Goal: Information Seeking & Learning: Learn about a topic

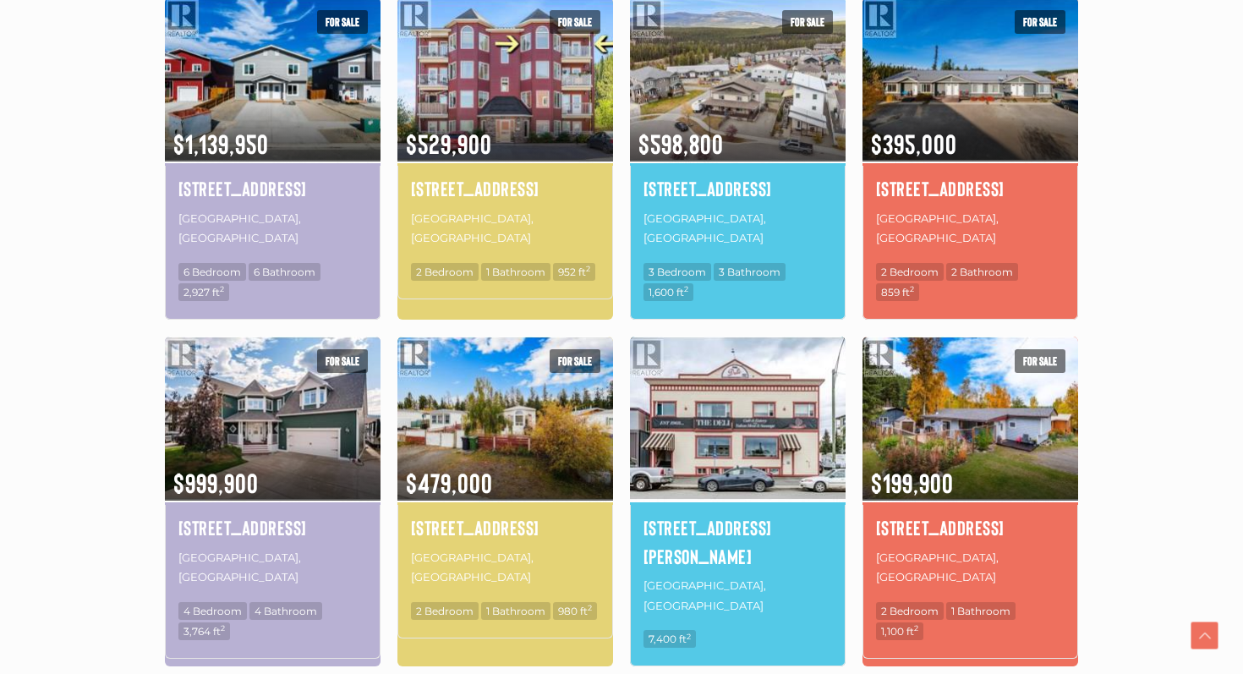
click at [751, 413] on img at bounding box center [738, 418] width 216 height 168
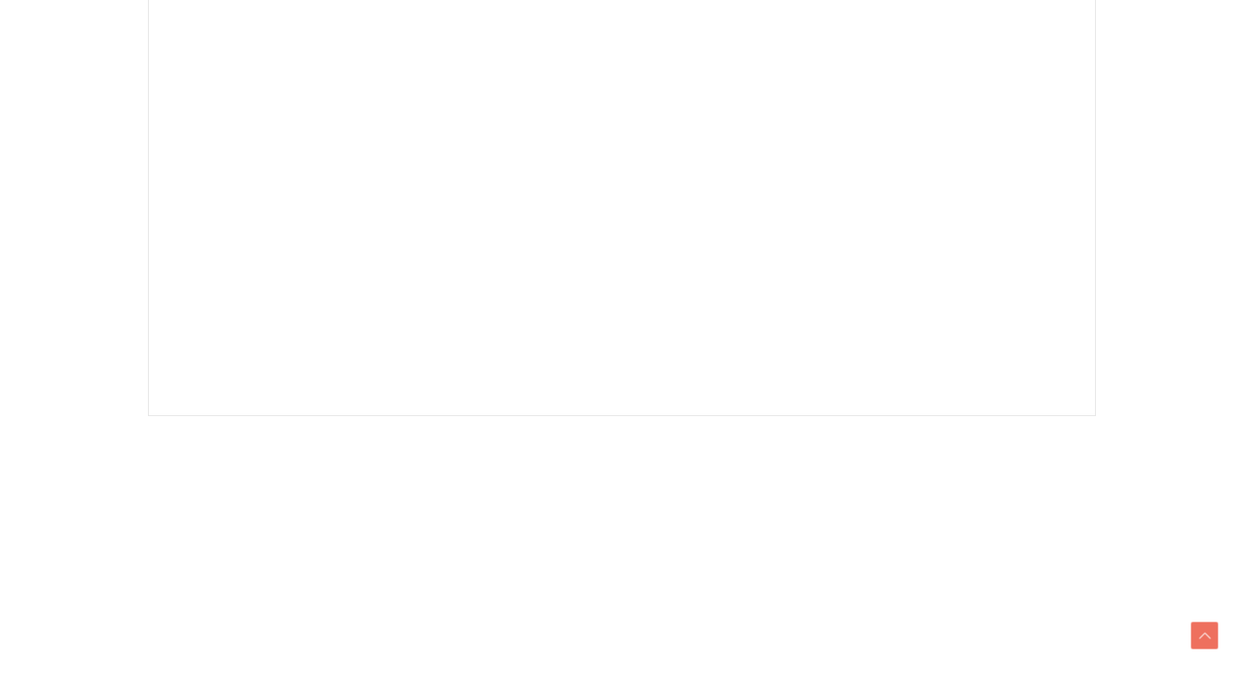
scroll to position [593, 0]
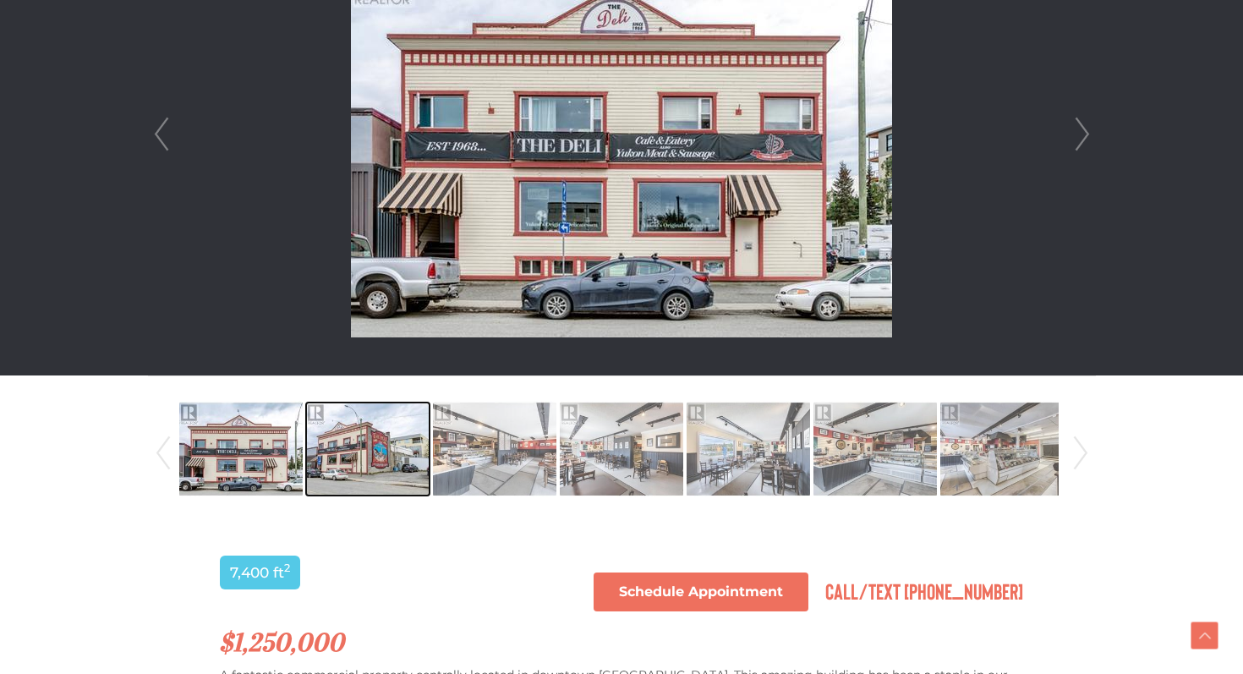
click at [319, 470] on img at bounding box center [367, 449] width 123 height 96
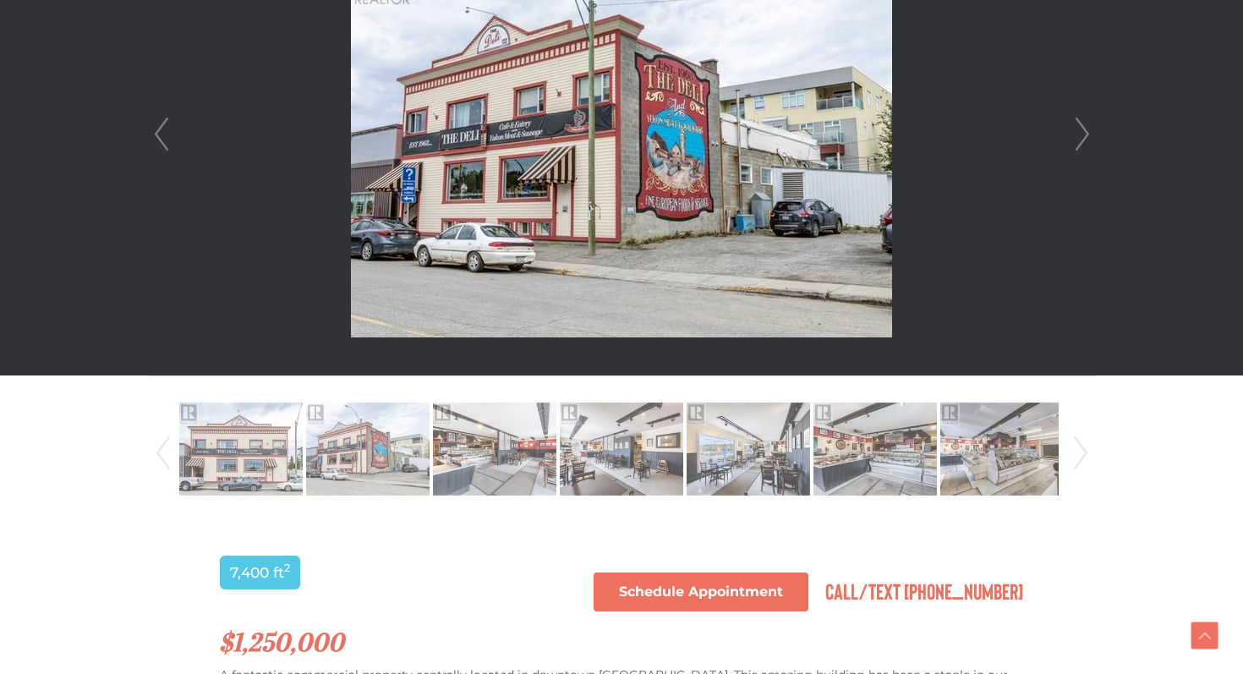
click at [1074, 136] on link "Next" at bounding box center [1082, 134] width 25 height 482
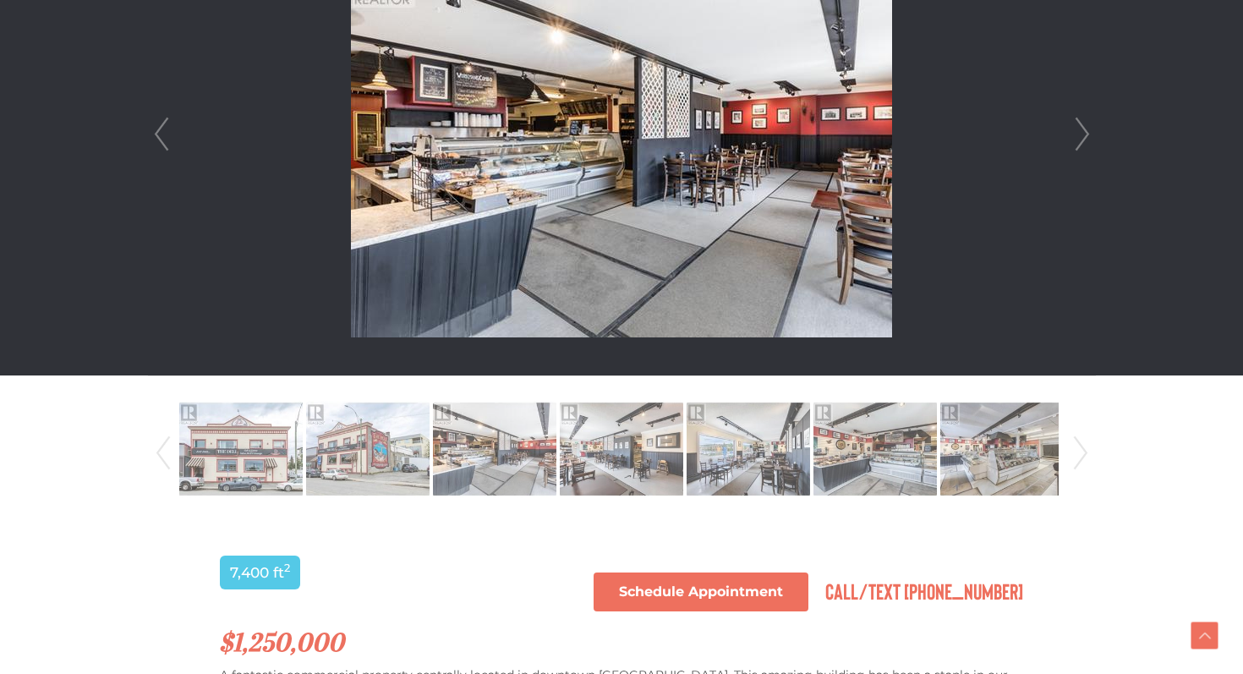
click at [1075, 134] on link "Next" at bounding box center [1082, 134] width 25 height 482
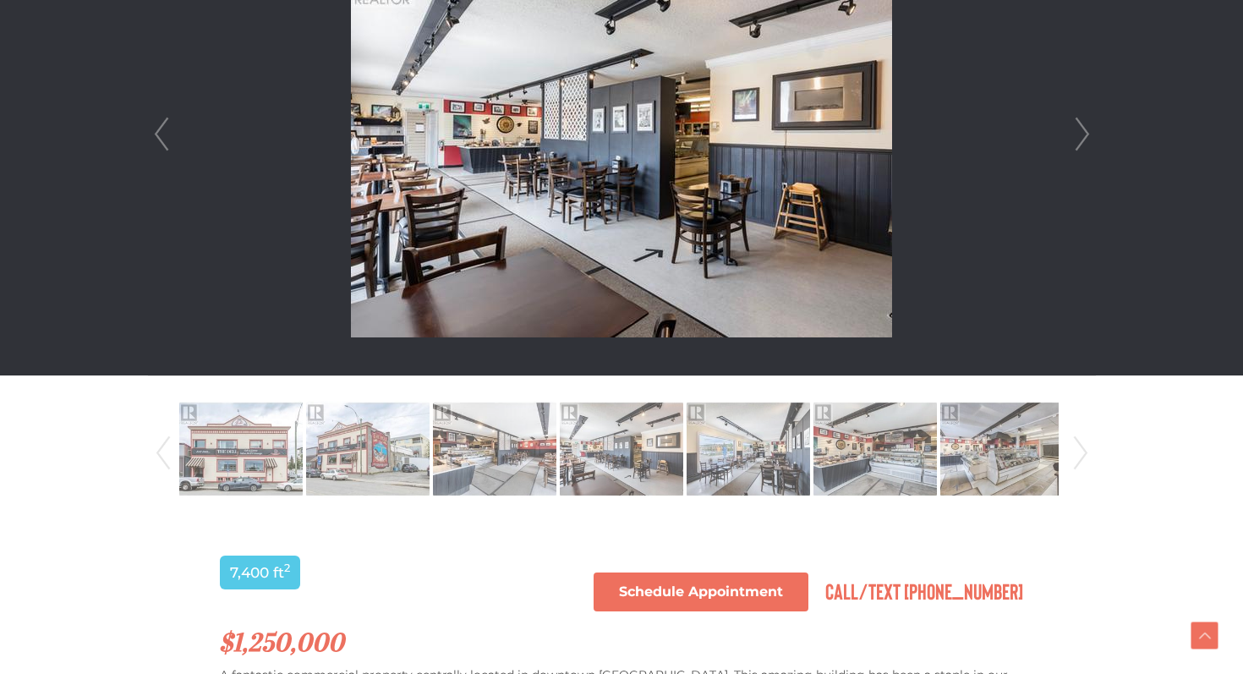
click at [1076, 131] on link "Next" at bounding box center [1082, 134] width 25 height 482
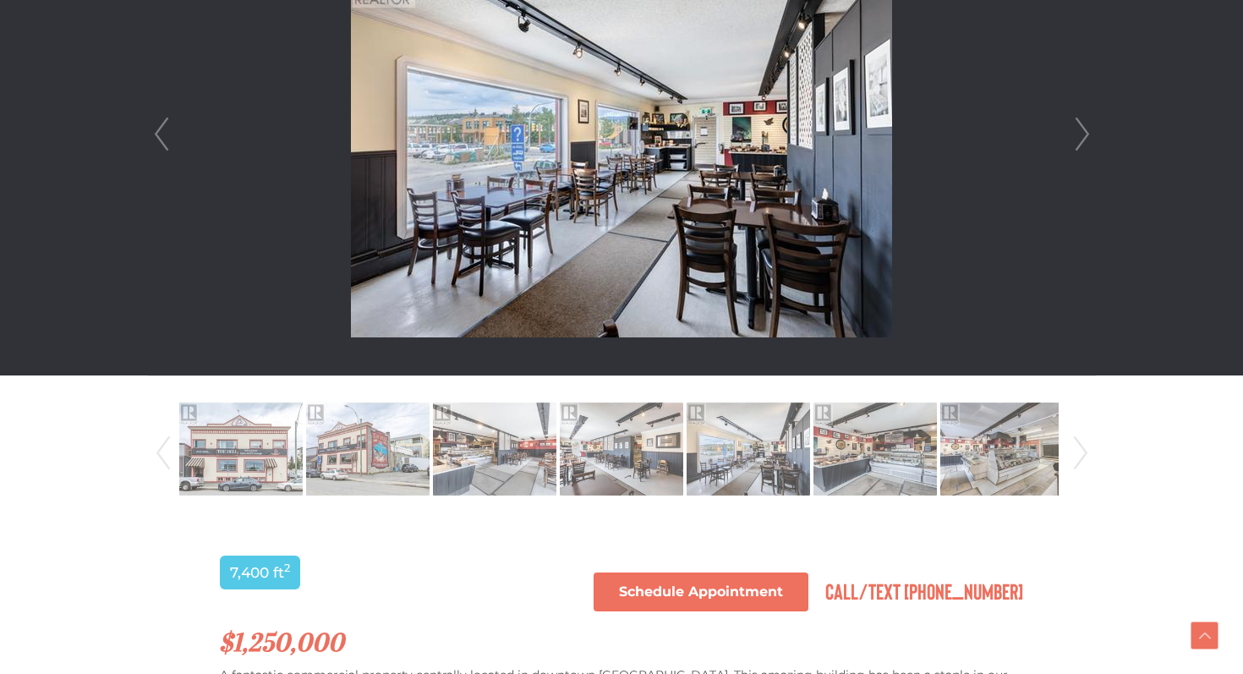
click at [1076, 131] on link "Next" at bounding box center [1082, 134] width 25 height 482
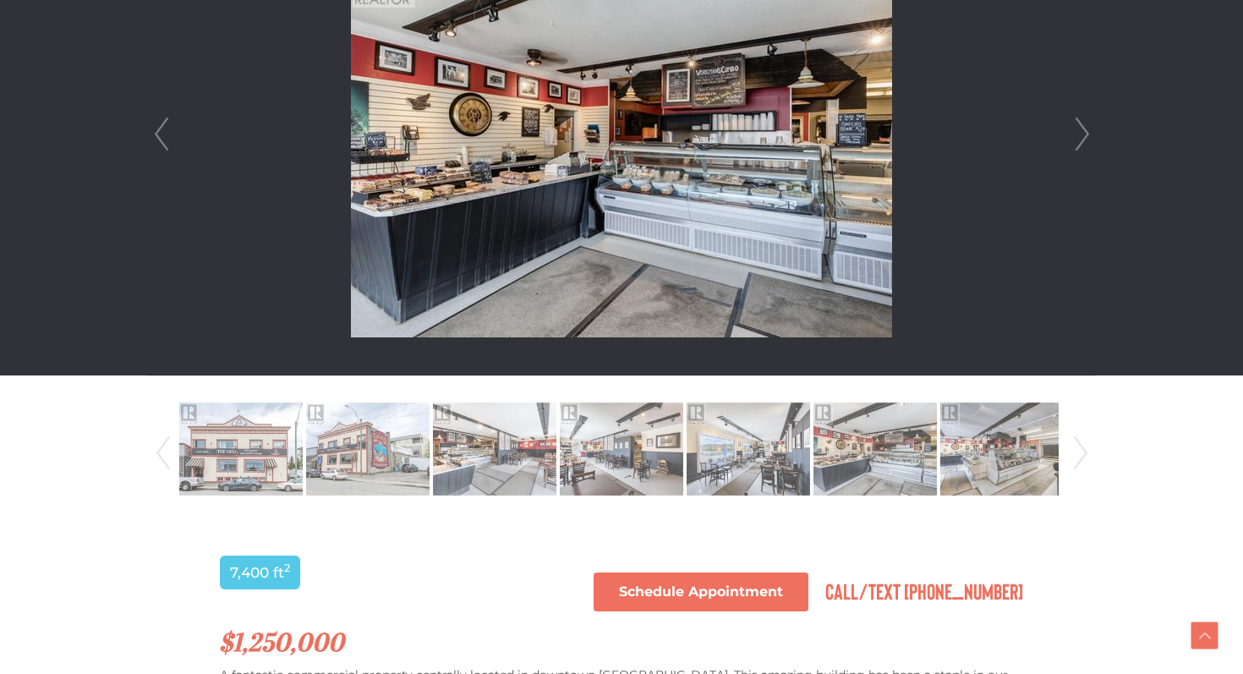
click at [1076, 130] on link "Next" at bounding box center [1082, 134] width 25 height 482
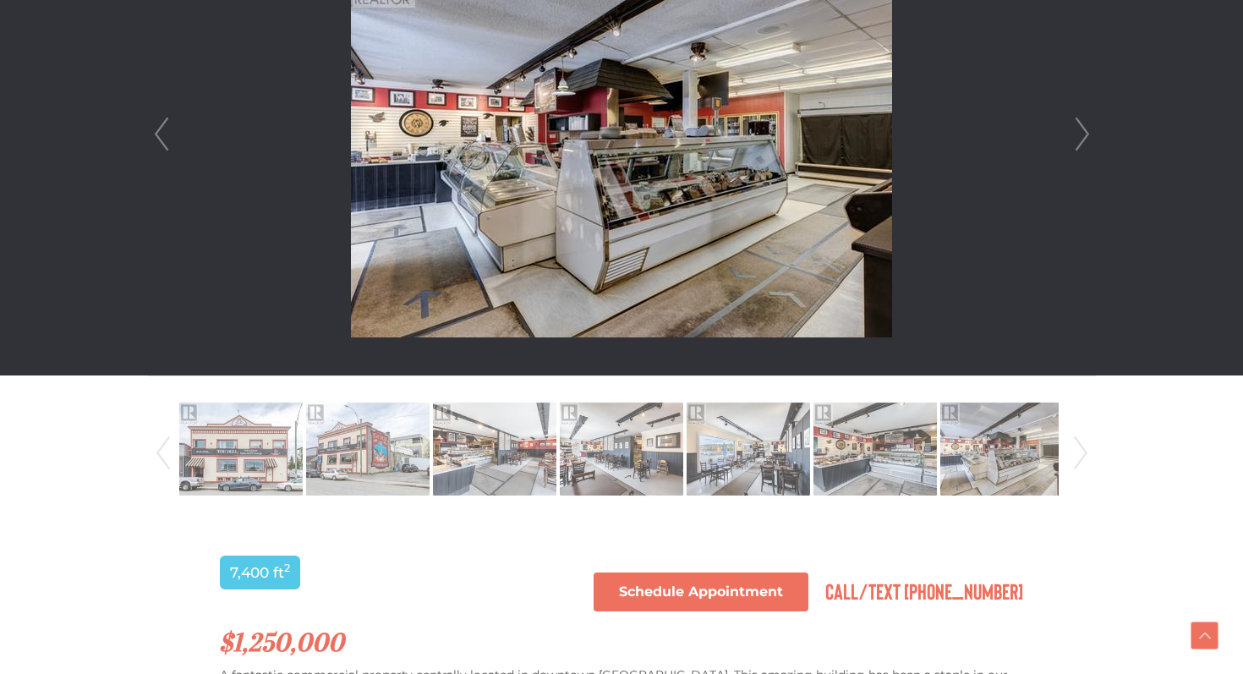
click at [1077, 130] on link "Next" at bounding box center [1082, 134] width 25 height 482
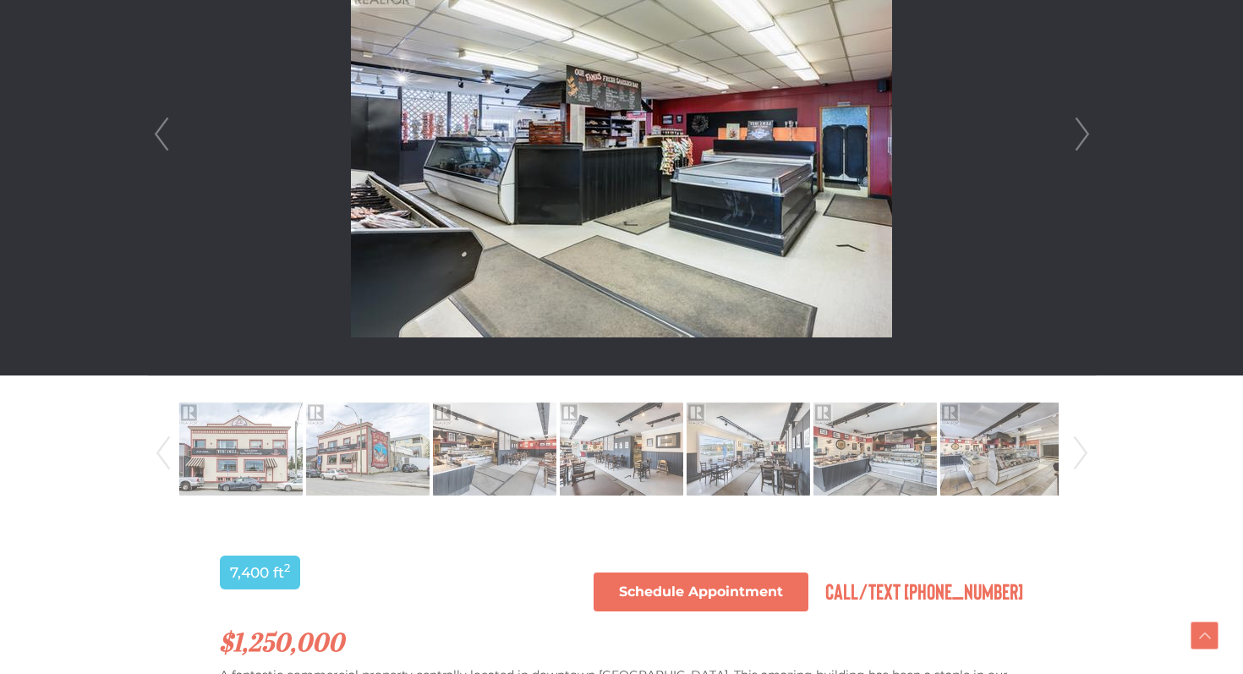
click at [1077, 130] on link "Next" at bounding box center [1082, 134] width 25 height 482
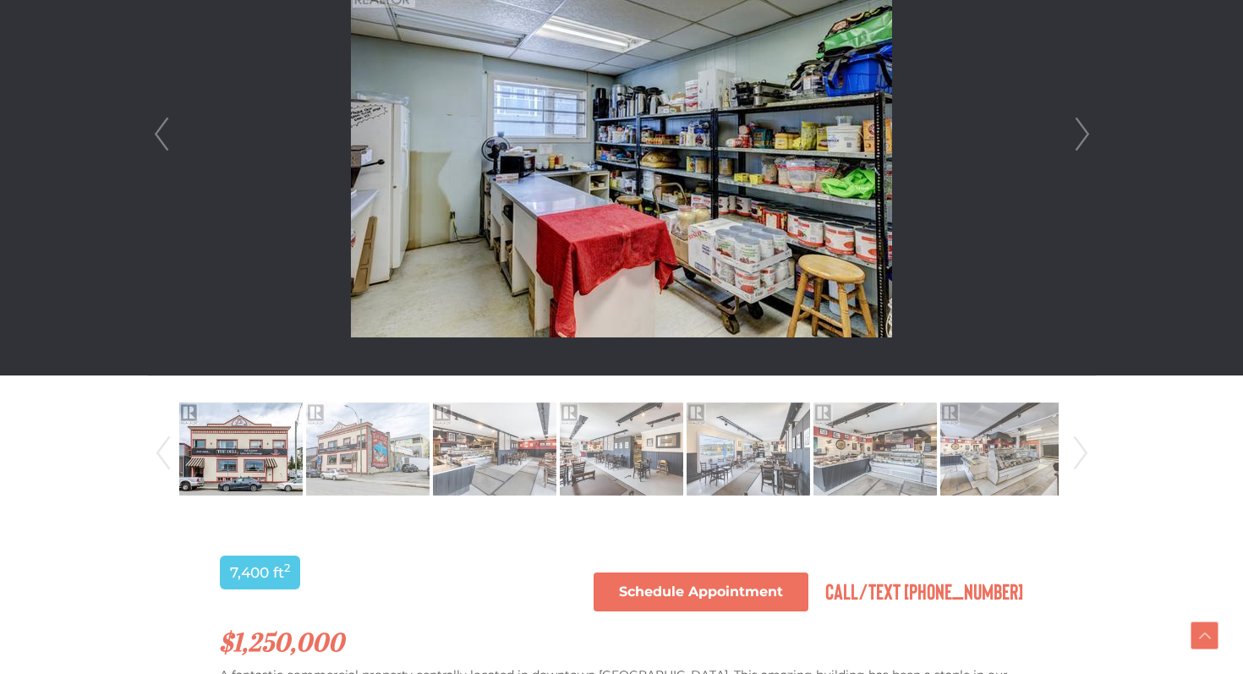
click at [1077, 130] on link "Next" at bounding box center [1082, 134] width 25 height 482
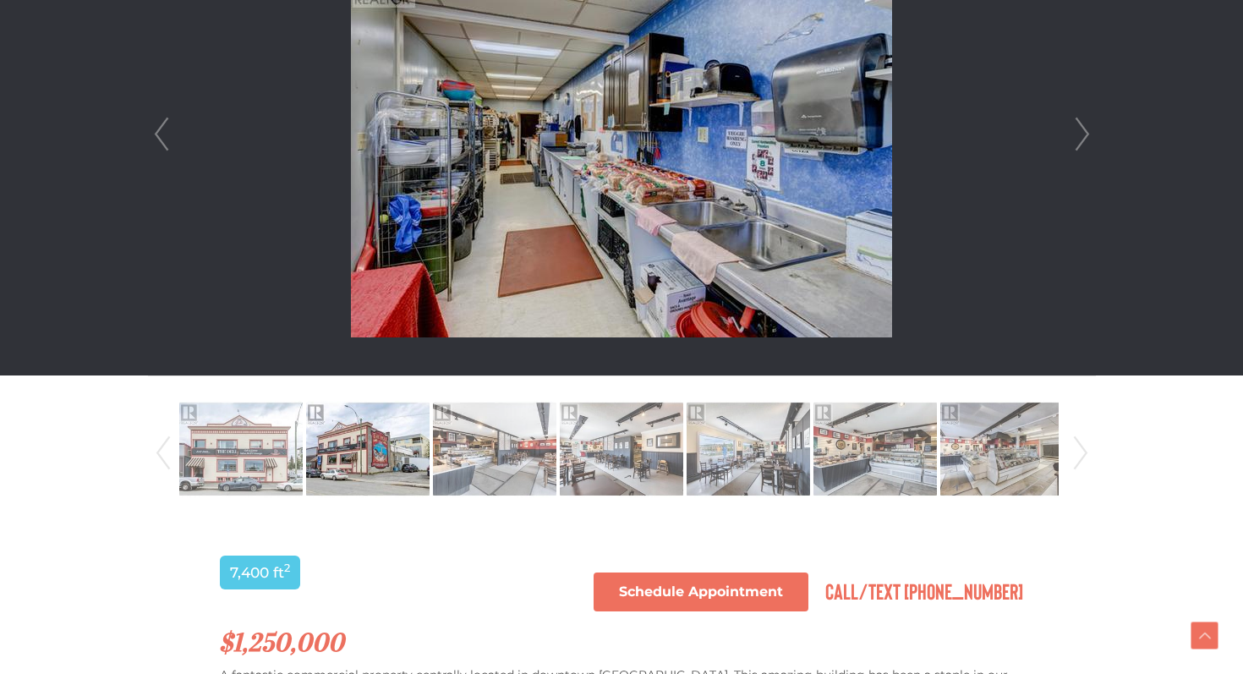
click at [1077, 130] on link "Next" at bounding box center [1082, 134] width 25 height 482
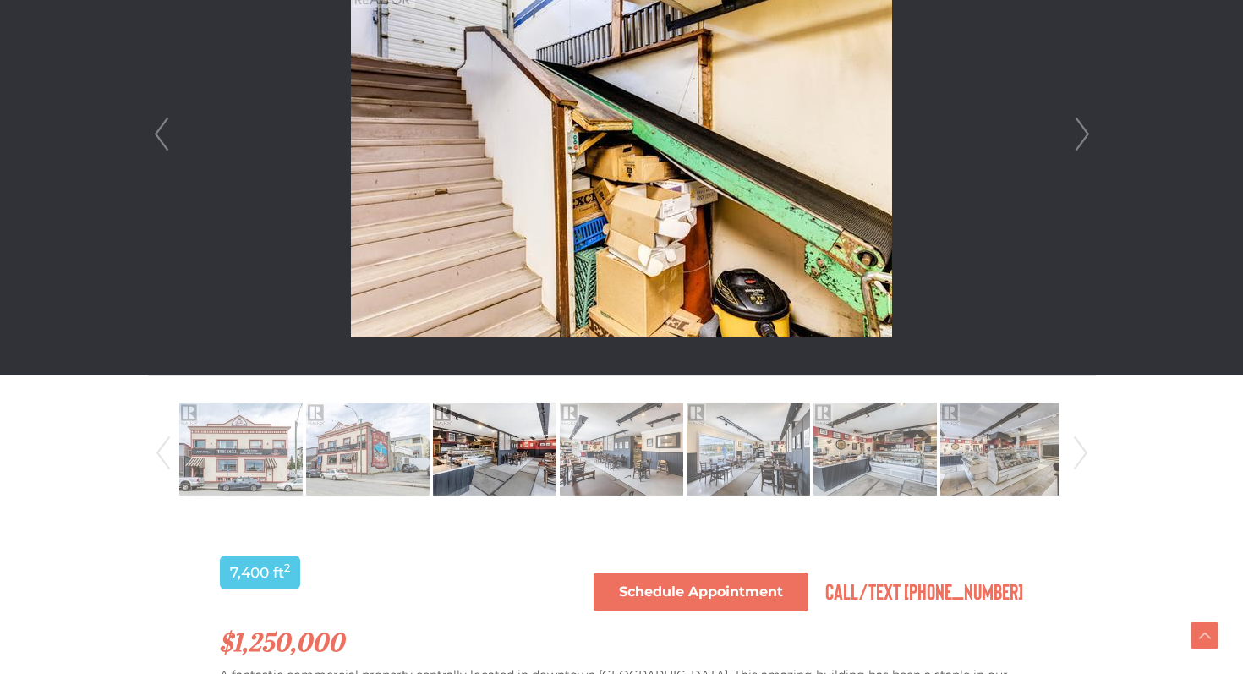
click at [1076, 134] on link "Next" at bounding box center [1082, 134] width 25 height 482
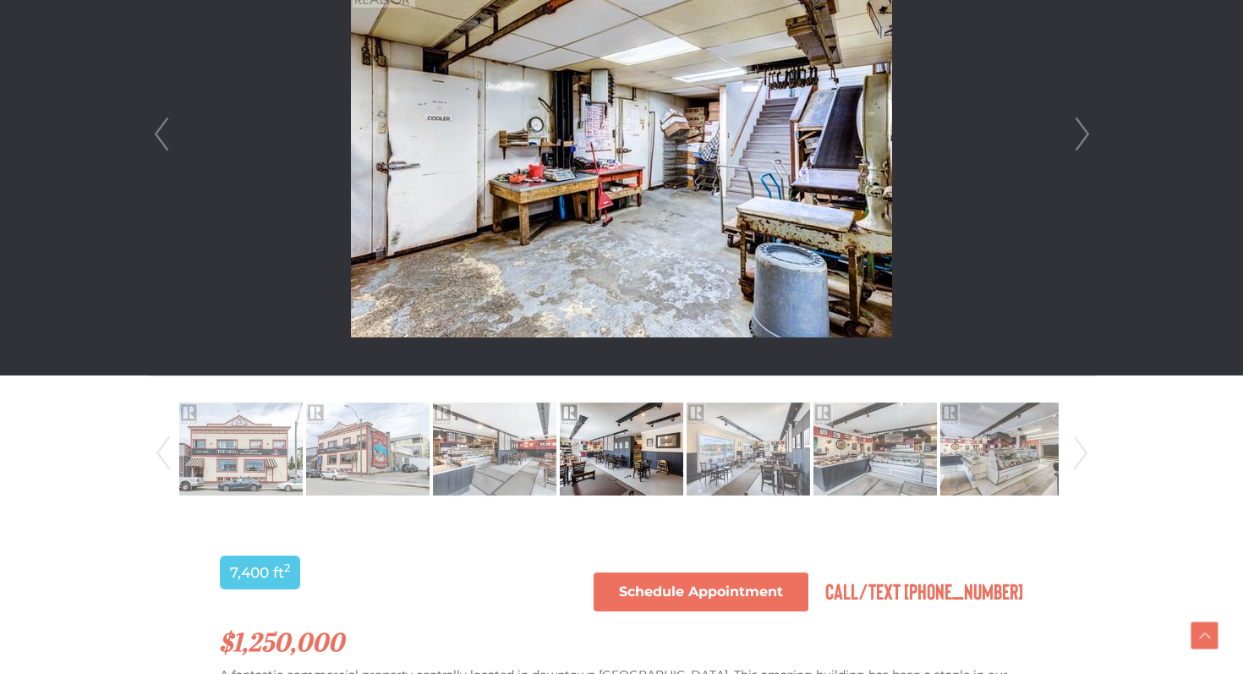
click at [1076, 134] on link "Next" at bounding box center [1082, 134] width 25 height 482
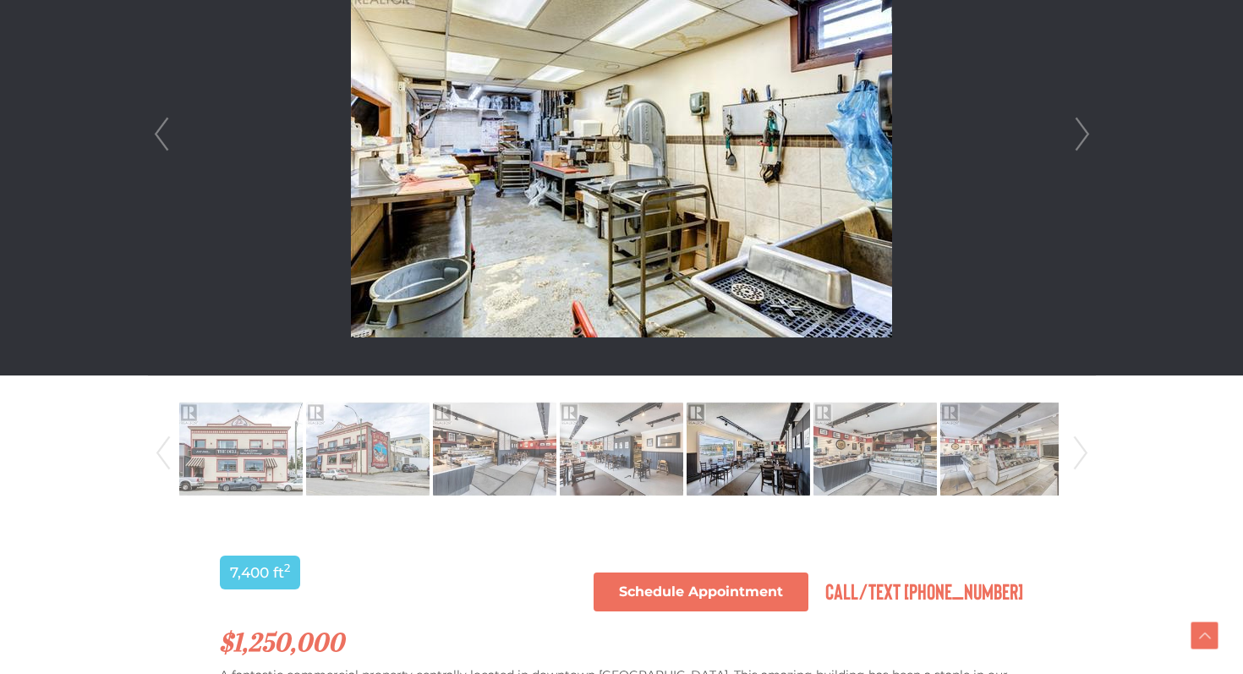
click at [1076, 134] on link "Next" at bounding box center [1082, 134] width 25 height 482
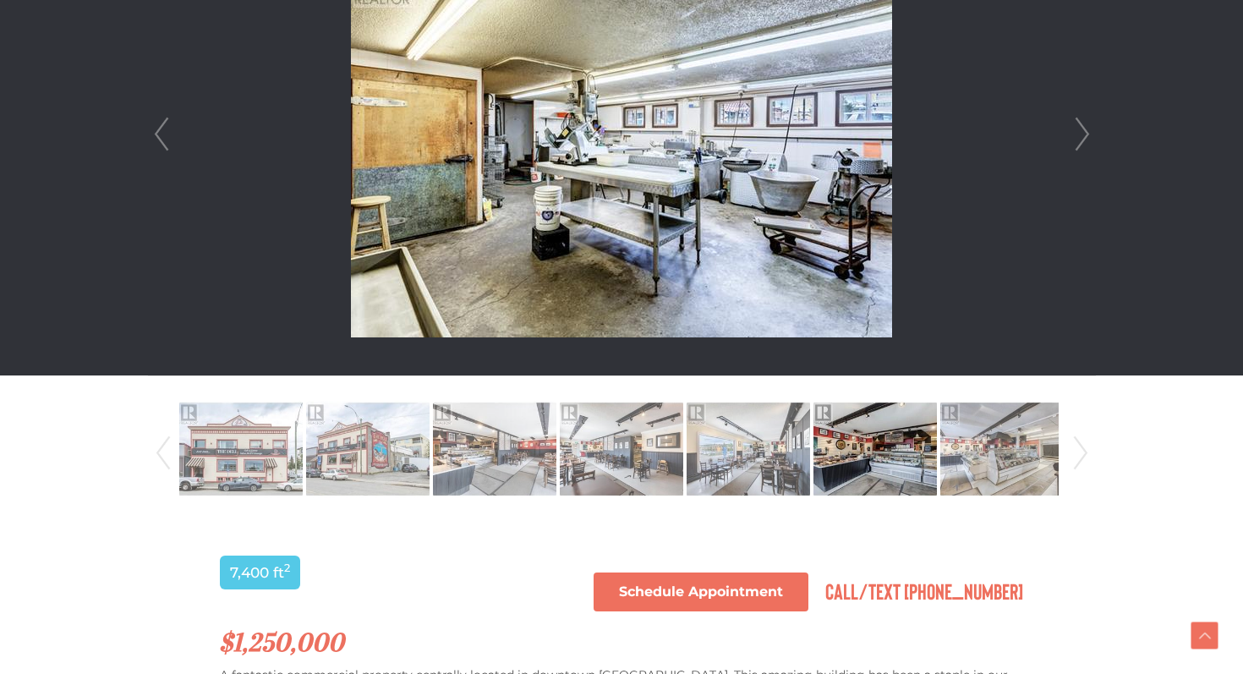
click at [1076, 130] on link "Next" at bounding box center [1082, 134] width 25 height 482
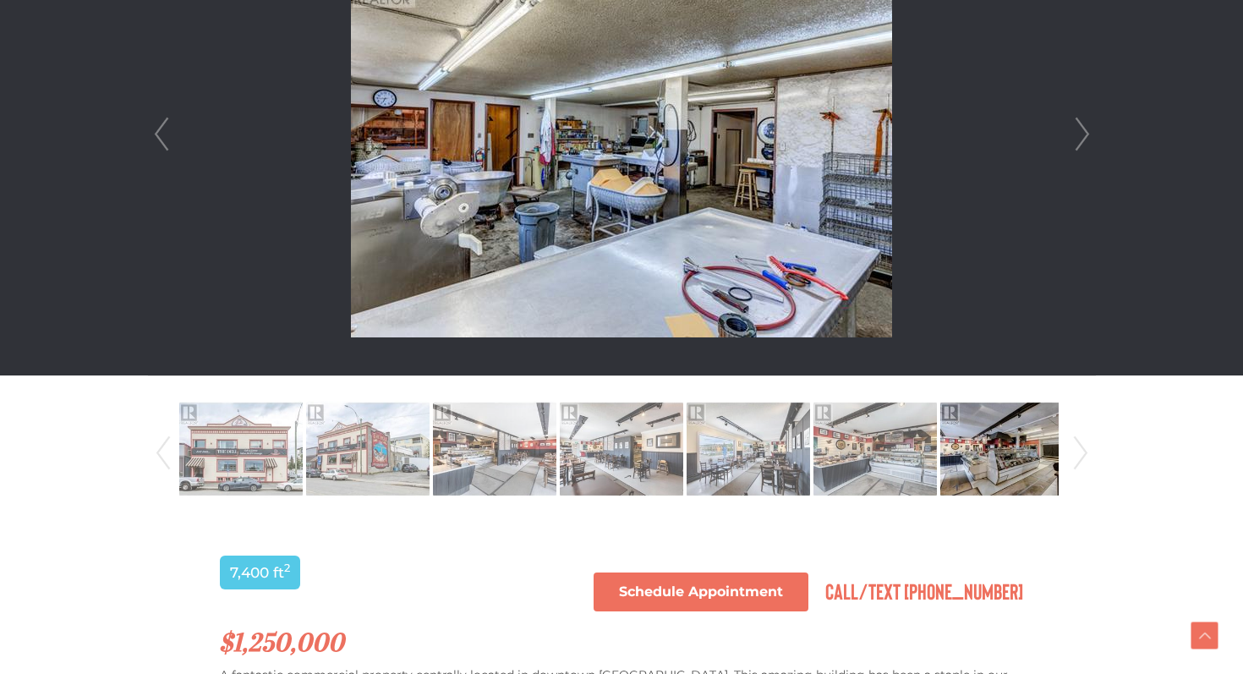
click at [1076, 130] on link "Next" at bounding box center [1082, 134] width 25 height 482
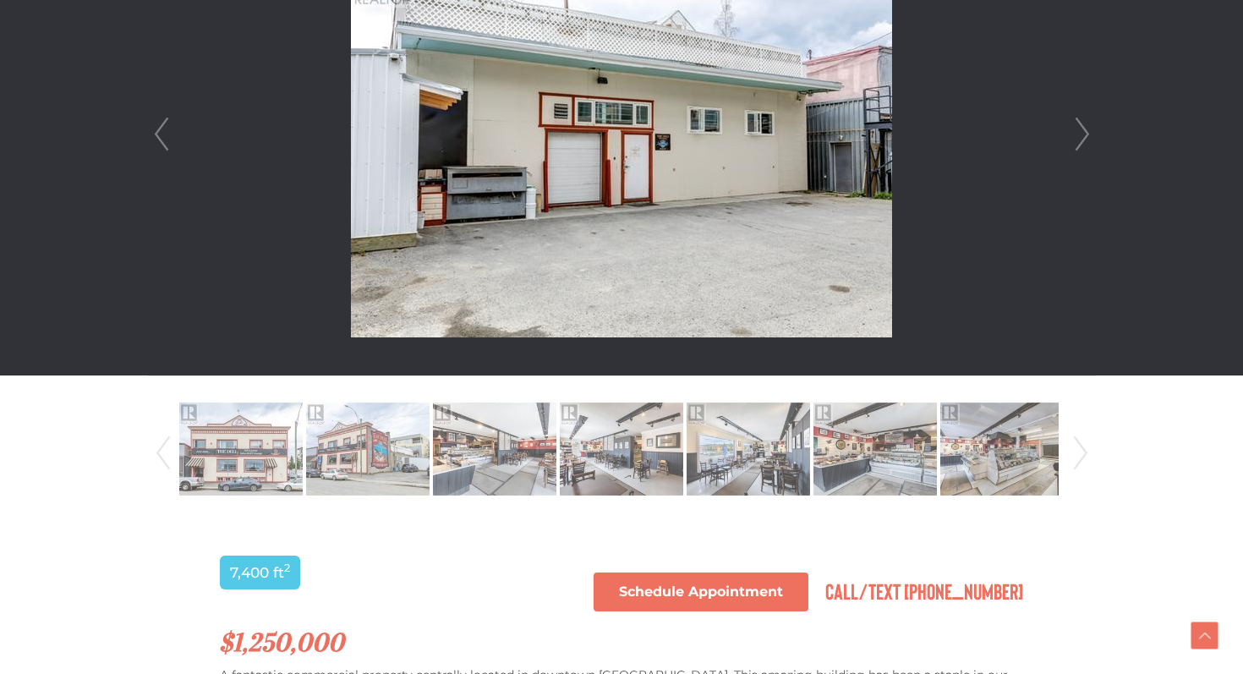
click at [1076, 130] on link "Next" at bounding box center [1082, 134] width 25 height 482
